Goal: Transaction & Acquisition: Purchase product/service

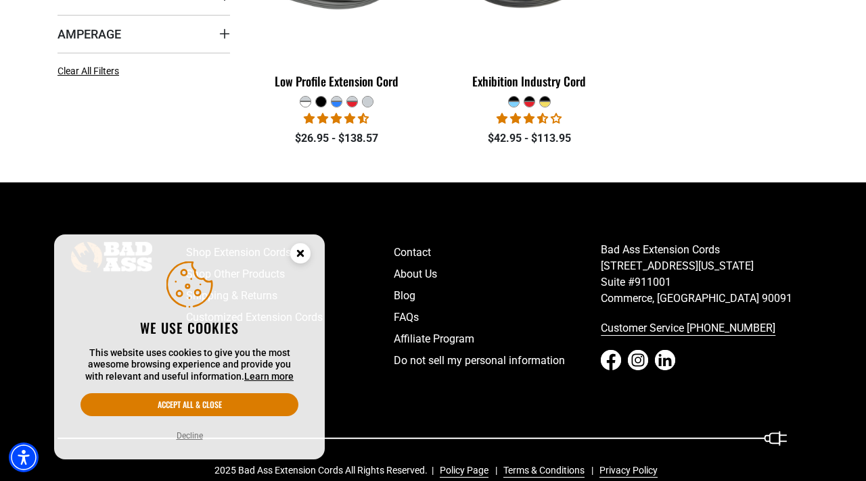
scroll to position [522, 0]
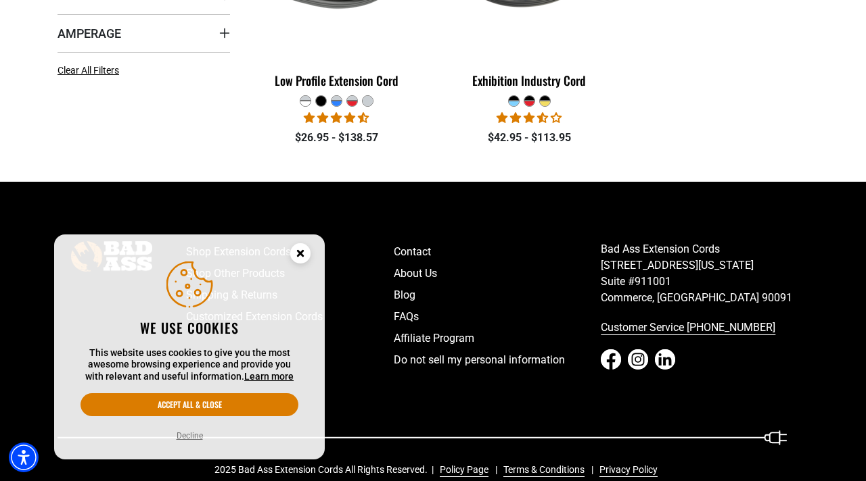
click at [301, 250] on circle "Cookie Consent" at bounding box center [300, 253] width 20 height 20
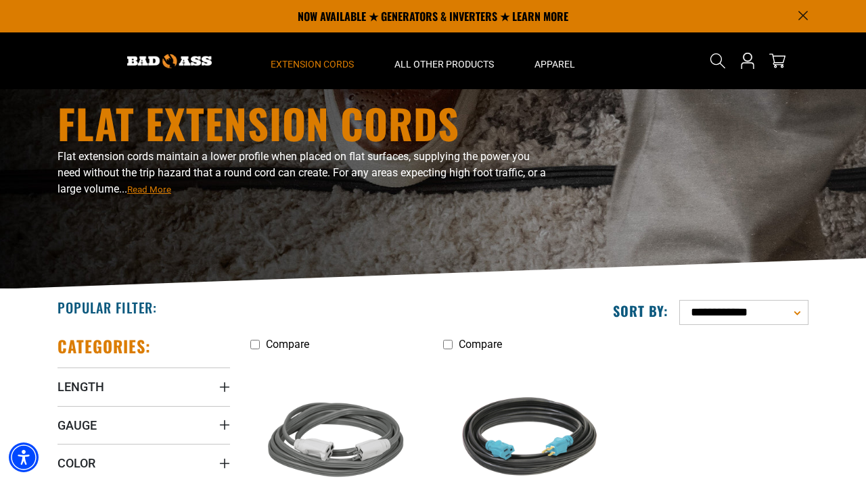
scroll to position [0, 0]
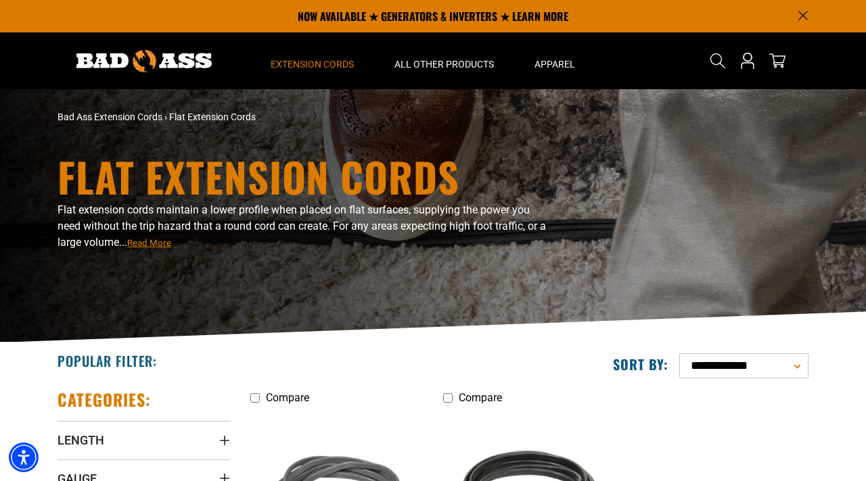
click at [160, 244] on span "Read More" at bounding box center [149, 243] width 44 height 10
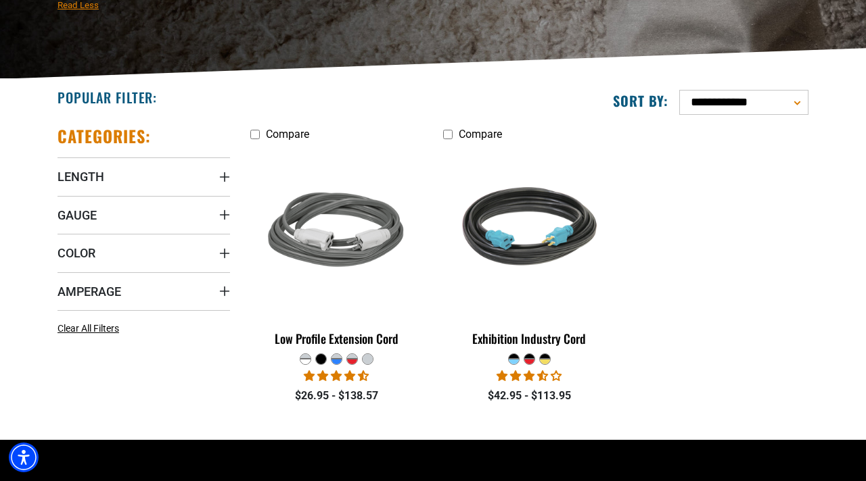
scroll to position [276, 0]
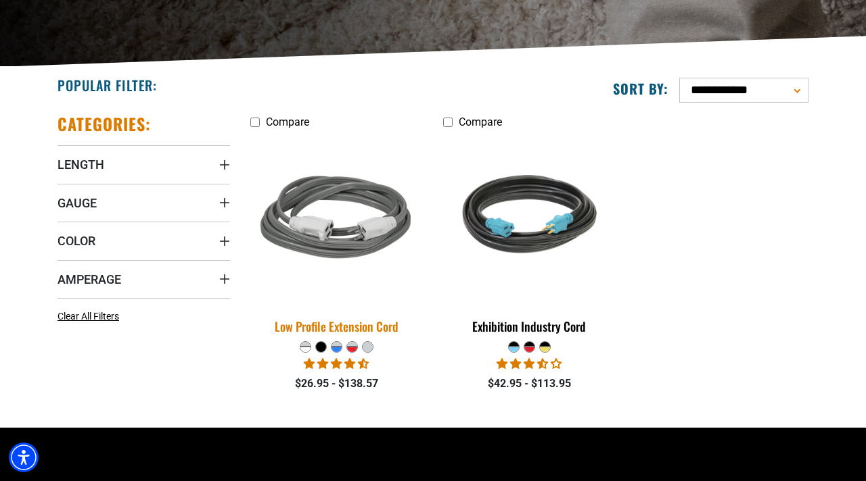
click at [354, 245] on img at bounding box center [336, 219] width 189 height 173
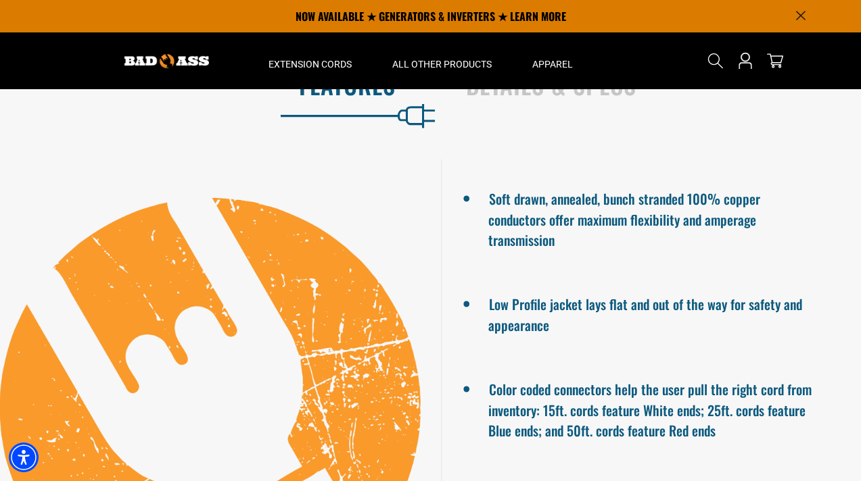
scroll to position [690, 0]
